Goal: Information Seeking & Learning: Learn about a topic

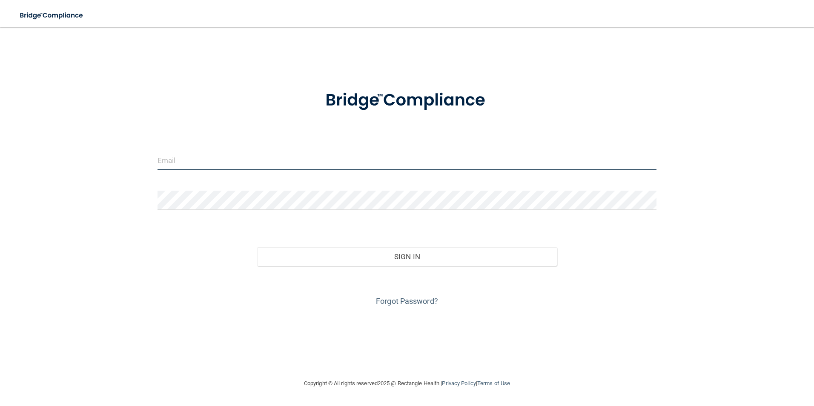
type input "hamiltoncountydentistry@gmail.com"
click at [255, 160] on input "hamiltoncountydentistry@gmail.com" at bounding box center [406, 160] width 499 height 19
drag, startPoint x: 282, startPoint y: 163, endPoint x: 132, endPoint y: 168, distance: 149.9
click at [144, 163] on div "hamiltoncountydentistry@gmail.com Invalid email/password. You don't have permis…" at bounding box center [407, 203] width 780 height 334
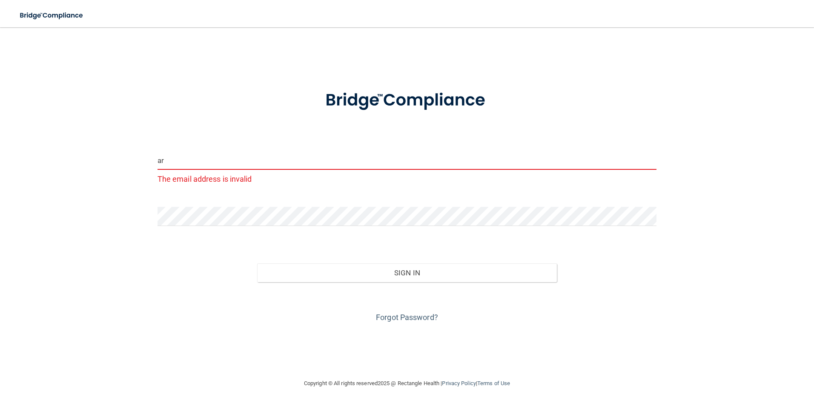
type input "a"
click at [257, 263] on button "Sign In" at bounding box center [407, 272] width 300 height 19
type input "[PERSON_NAME][EMAIL_ADDRESS][DOMAIN_NAME]"
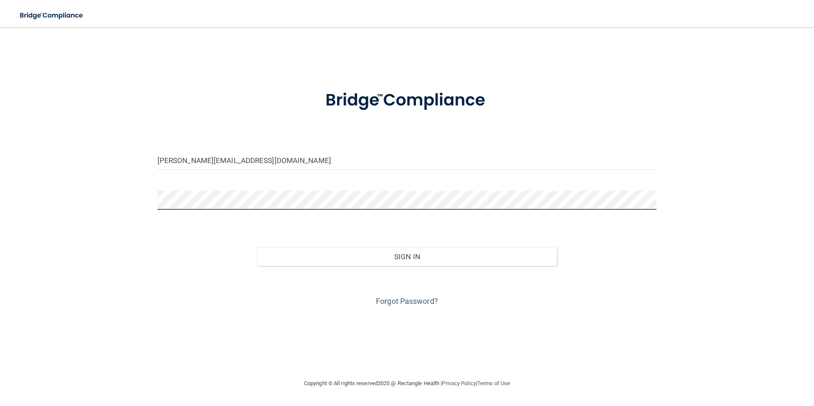
click at [14, 200] on main "marisela.8489@gmail.com Invalid email/password. You don't have permission to ac…" at bounding box center [407, 216] width 814 height 379
click at [257, 247] on button "Sign In" at bounding box center [407, 256] width 300 height 19
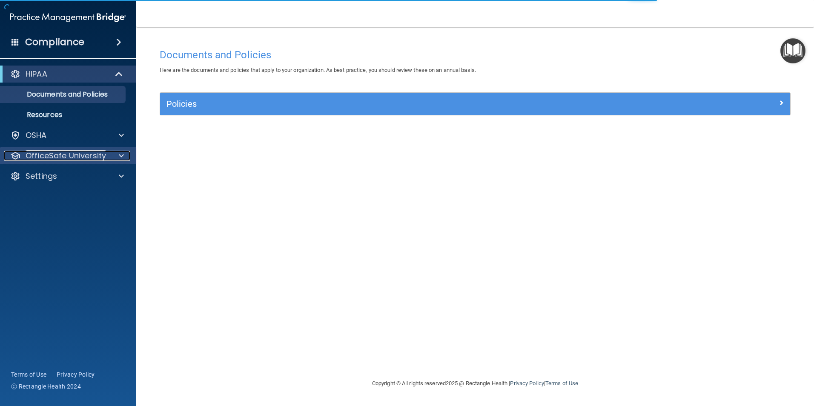
click at [80, 156] on p "OfficeSafe University" at bounding box center [66, 156] width 80 height 10
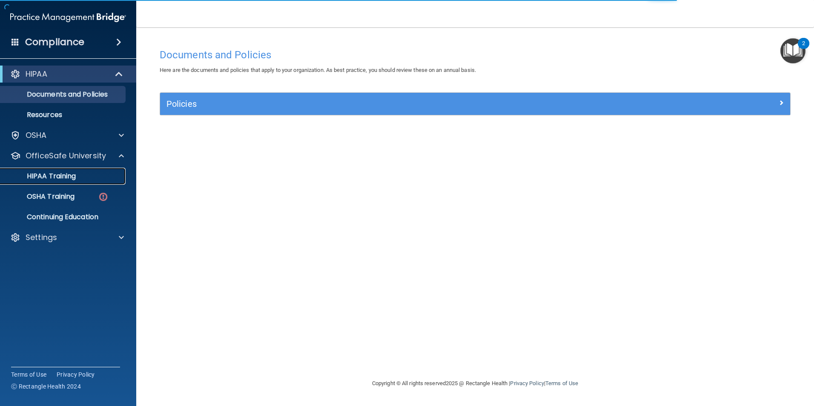
click at [79, 178] on div "HIPAA Training" at bounding box center [64, 176] width 116 height 9
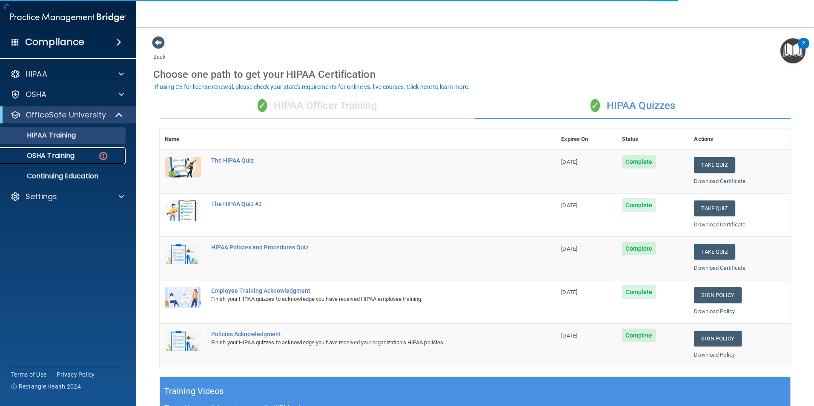
click at [77, 157] on div "OSHA Training" at bounding box center [64, 155] width 116 height 9
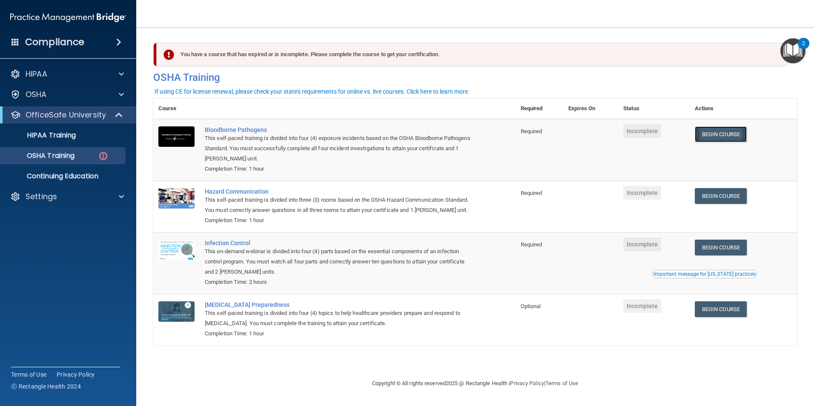
click at [727, 137] on link "Begin Course" at bounding box center [720, 134] width 52 height 16
click at [731, 128] on link "Begin Course" at bounding box center [720, 134] width 52 height 16
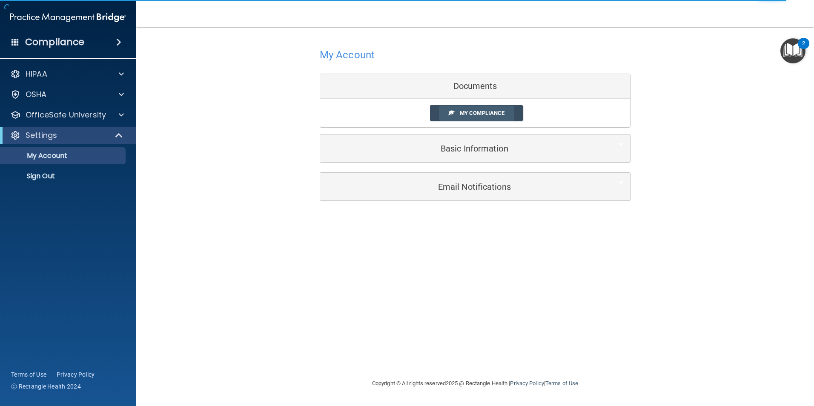
click at [465, 115] on span "My Compliance" at bounding box center [482, 113] width 45 height 6
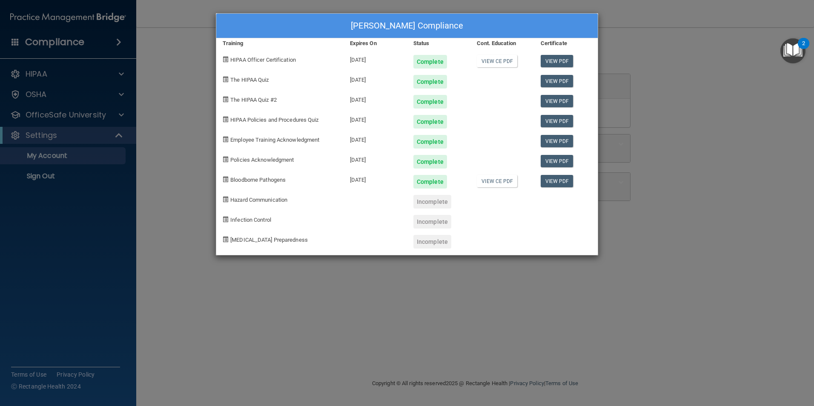
click at [666, 45] on div "Marisela Anderson's Compliance Training Expires On Status Cont. Education Certi…" at bounding box center [407, 203] width 814 height 406
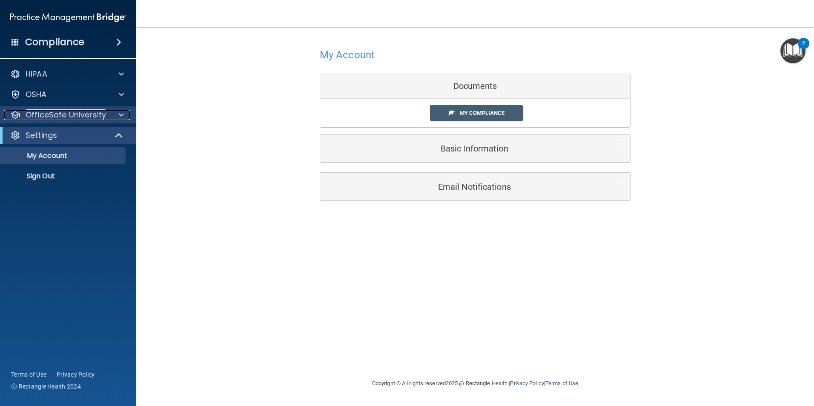
click at [69, 118] on p "OfficeSafe University" at bounding box center [66, 115] width 80 height 10
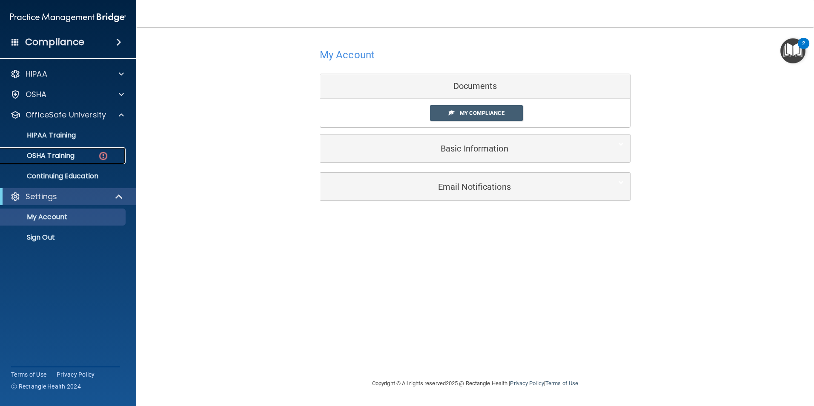
click at [83, 153] on div "OSHA Training" at bounding box center [64, 155] width 116 height 9
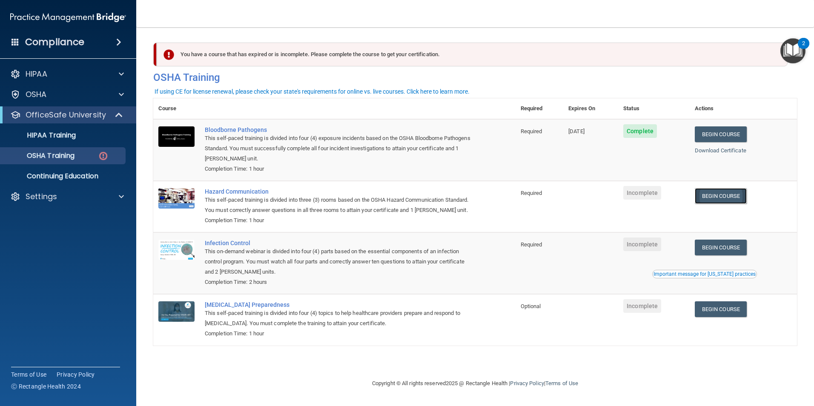
click at [733, 197] on link "Begin Course" at bounding box center [720, 196] width 52 height 16
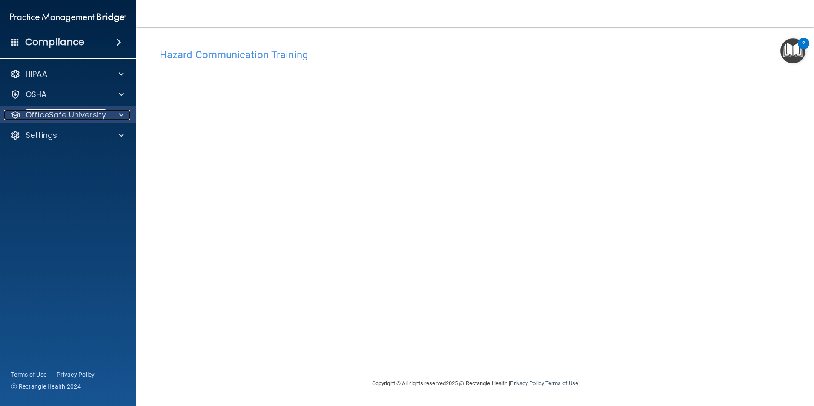
click at [92, 110] on p "OfficeSafe University" at bounding box center [66, 115] width 80 height 10
